Goal: Information Seeking & Learning: Learn about a topic

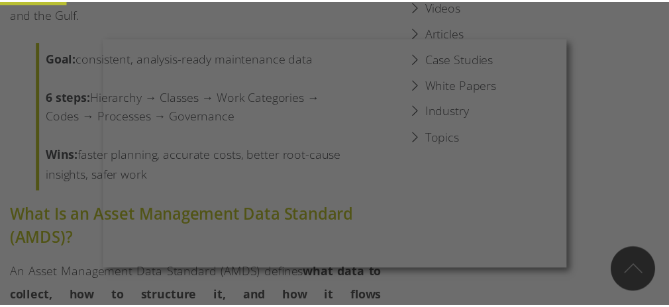
scroll to position [729, 0]
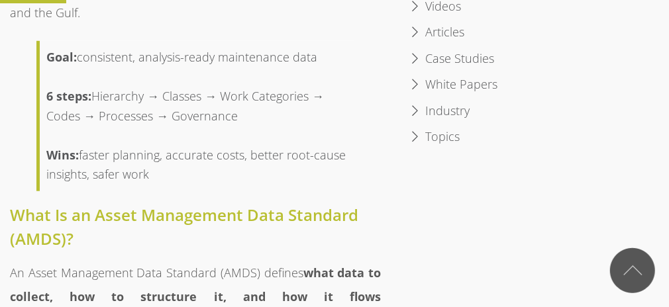
drag, startPoint x: 109, startPoint y: 72, endPoint x: 296, endPoint y: 84, distance: 187.2
click at [296, 87] on div "6 steps: Hierarchy → Classes → Work Categories → Codes → Processes → Governance" at bounding box center [196, 106] width 301 height 39
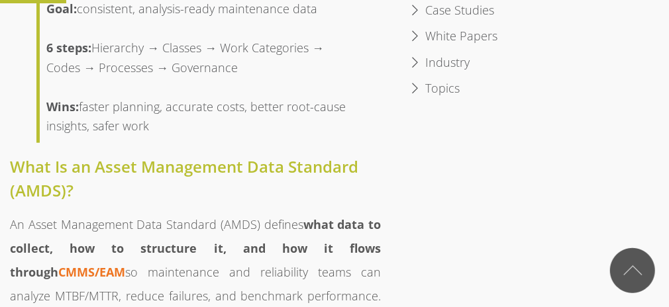
scroll to position [795, 0]
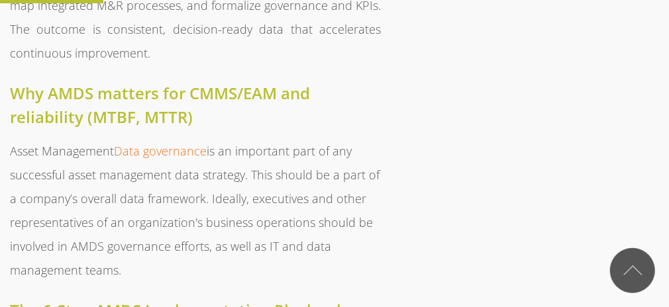
drag, startPoint x: 219, startPoint y: 127, endPoint x: 205, endPoint y: 144, distance: 21.6
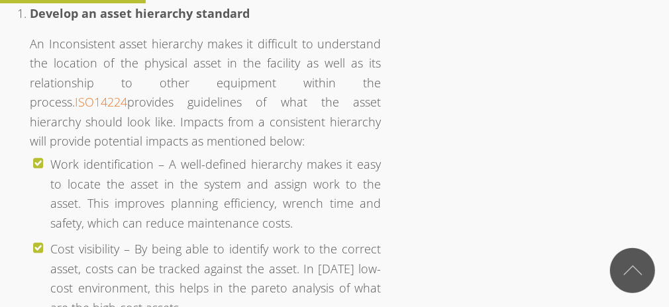
scroll to position [1736, 0]
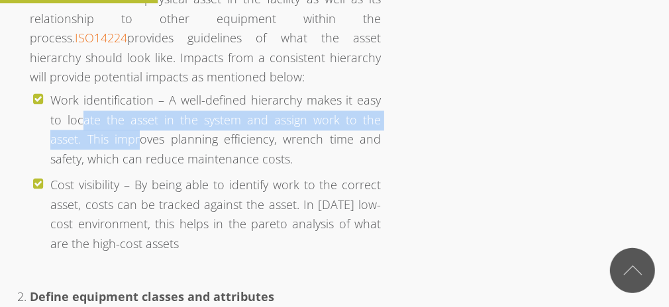
drag, startPoint x: 66, startPoint y: 63, endPoint x: 148, endPoint y: 104, distance: 91.3
click at [148, 104] on li "Work identification – A well-defined hierarchy makes it easy to locate the asse…" at bounding box center [215, 129] width 331 height 85
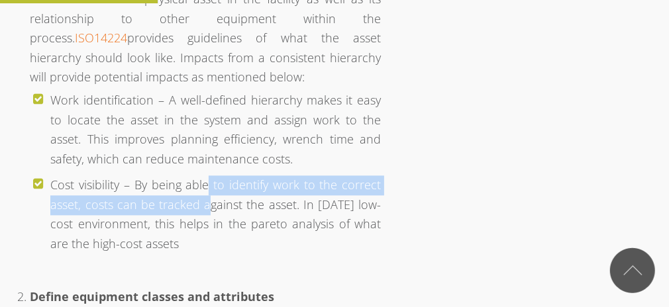
drag, startPoint x: 148, startPoint y: 104, endPoint x: 212, endPoint y: 145, distance: 76.3
click at [212, 172] on li "Cost visibility – By being able to identify work to the correct asset, costs ca…" at bounding box center [215, 214] width 331 height 85
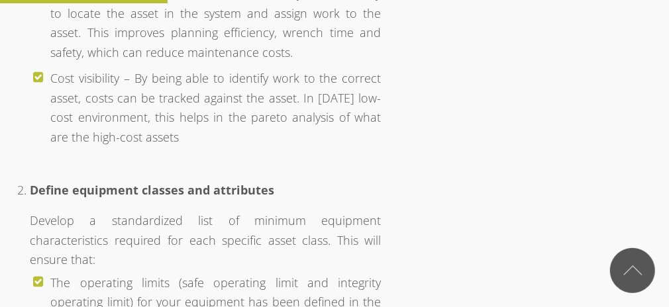
drag, startPoint x: 412, startPoint y: 133, endPoint x: 372, endPoint y: 167, distance: 52.6
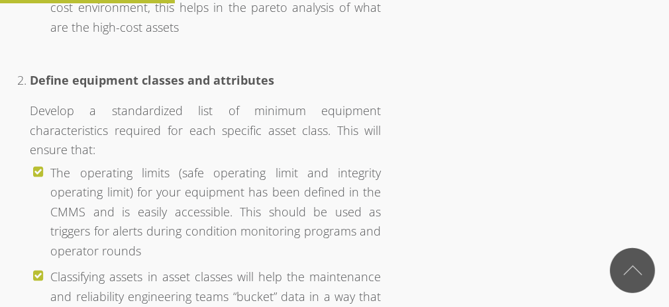
scroll to position [1976, 0]
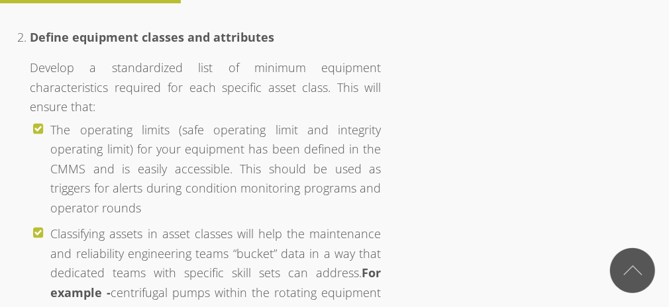
drag, startPoint x: 401, startPoint y: 101, endPoint x: 390, endPoint y: 125, distance: 25.8
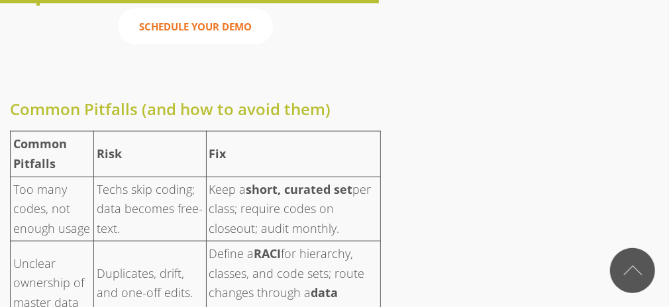
scroll to position [4166, 0]
drag, startPoint x: 397, startPoint y: 121, endPoint x: 350, endPoint y: 129, distance: 47.7
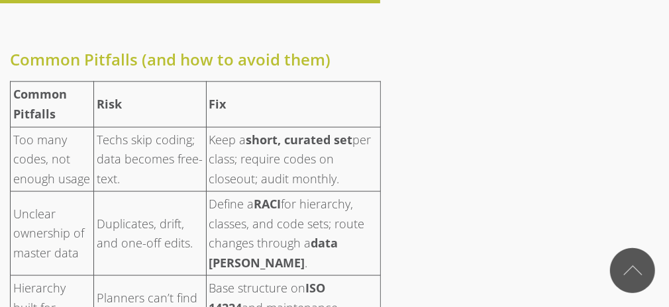
scroll to position [4233, 0]
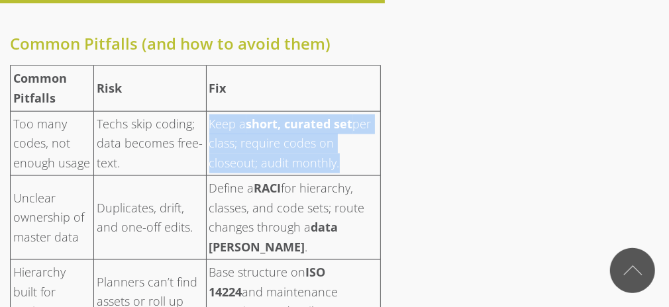
drag, startPoint x: 212, startPoint y: 32, endPoint x: 377, endPoint y: 68, distance: 168.8
click at [377, 111] on td "Keep a short, curated set per class; require codes on closeout; audit monthly." at bounding box center [293, 143] width 175 height 65
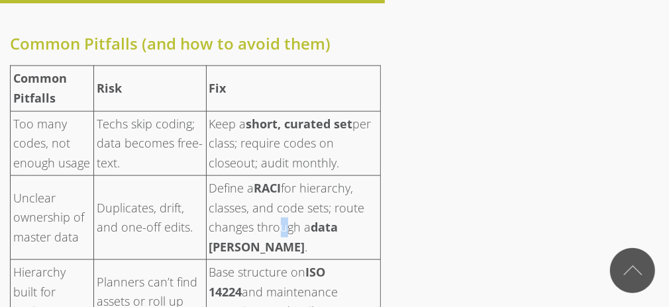
drag, startPoint x: 377, startPoint y: 68, endPoint x: 276, endPoint y: 127, distance: 116.7
click at [276, 180] on span "for hierarchy, classes, and code sets; route changes through a" at bounding box center [287, 207] width 156 height 55
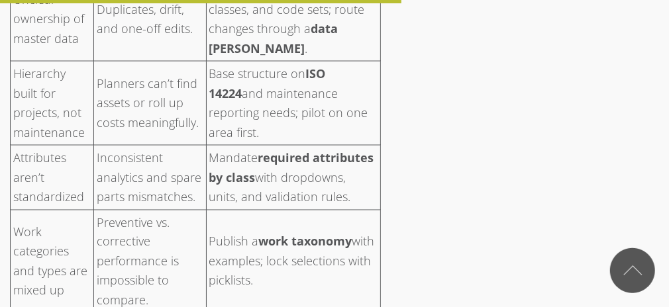
click at [260, 210] on td "Publish a work taxonomy with examples; lock selections with picklists." at bounding box center [293, 262] width 175 height 104
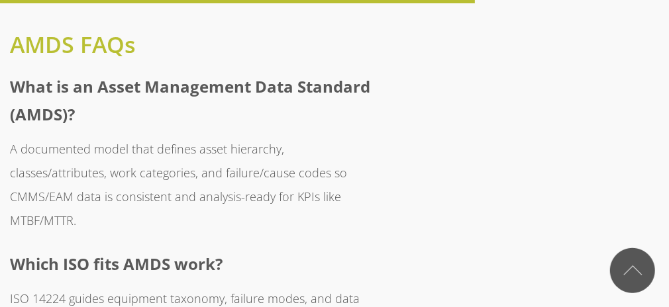
scroll to position [5227, 0]
